Goal: Find specific page/section: Find specific page/section

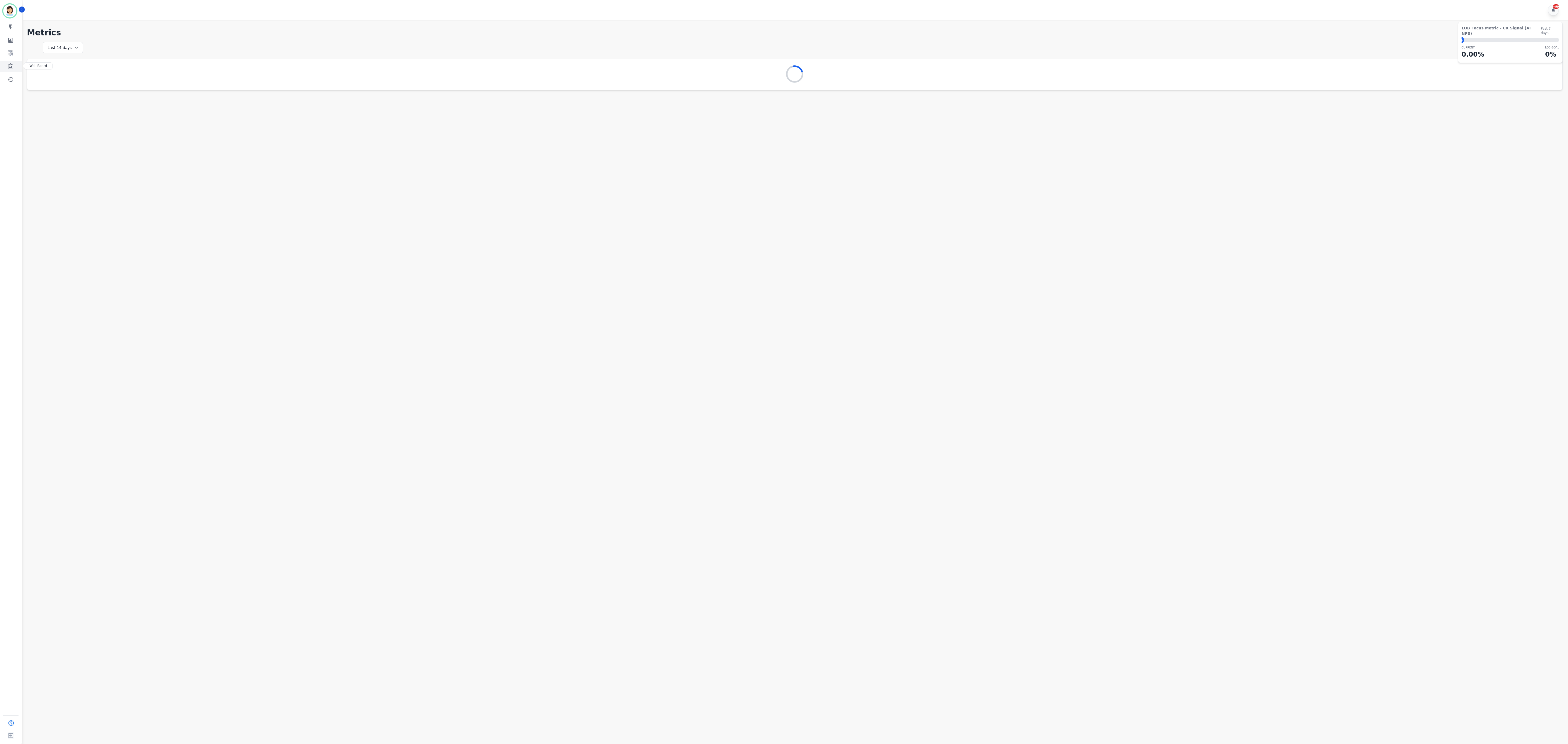
click at [10, 61] on link "Sidebar" at bounding box center [11, 66] width 21 height 11
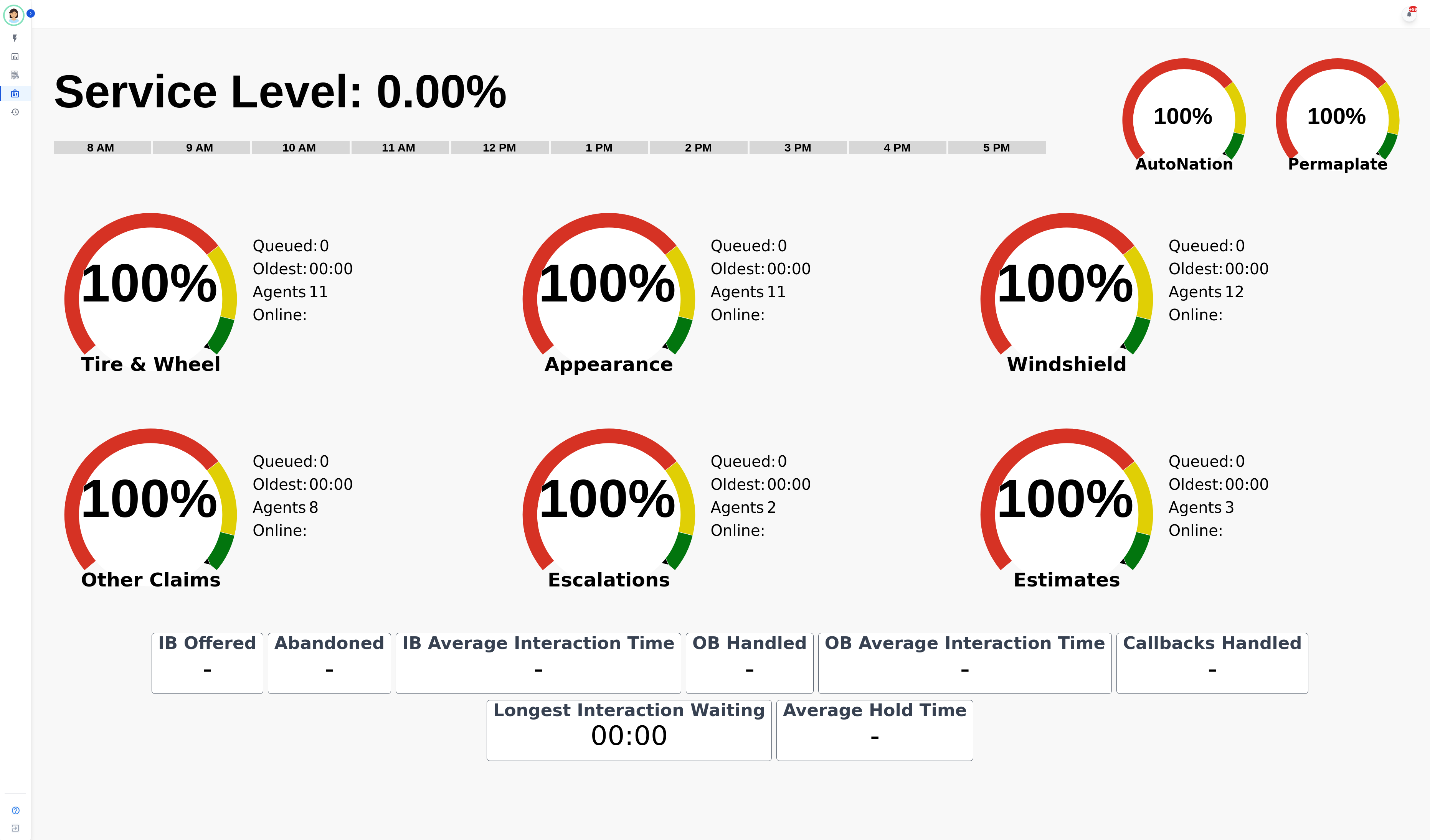
click at [426, 569] on div "Created with Highcharts 10.3.3 100% ​ 100% Other Claims Queued: 0 Oldest: 00:00…" at bounding box center [272, 528] width 453 height 211
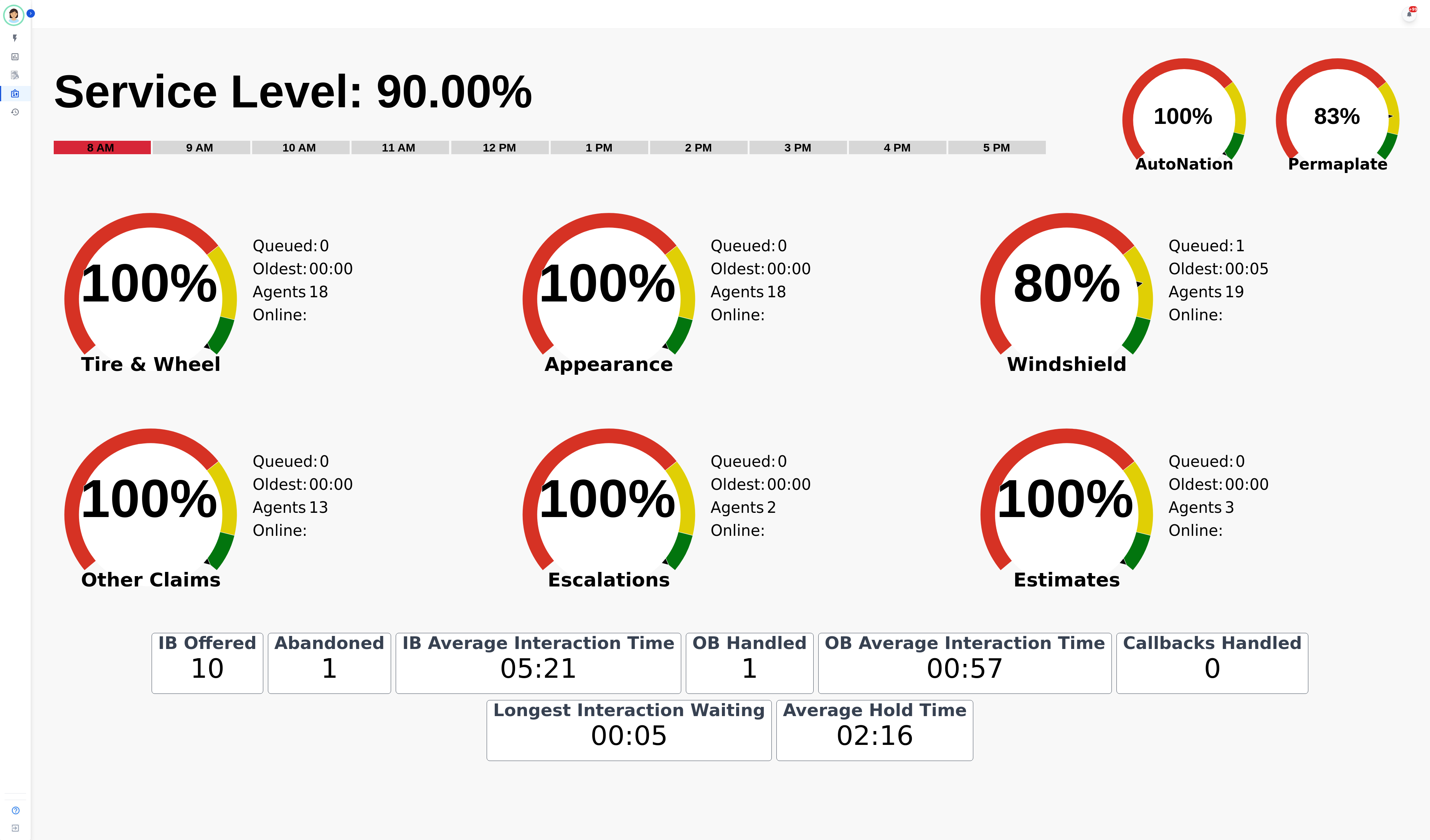
click at [159, 457] on circle at bounding box center [150, 515] width 143 height 143
click at [235, 503] on icon at bounding box center [221, 499] width 30 height 74
